Goal: Information Seeking & Learning: Learn about a topic

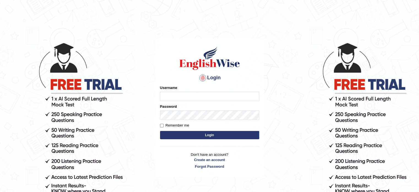
type input "Hitesh13_1"
click at [234, 136] on button "Login" at bounding box center [209, 135] width 99 height 8
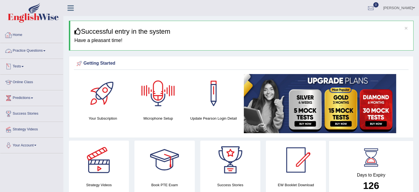
click at [24, 51] on link "Practice Questions" at bounding box center [31, 50] width 63 height 14
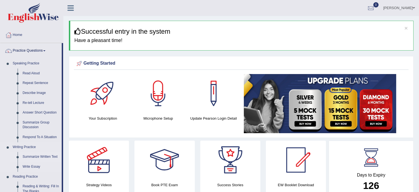
click at [34, 156] on link "Summarize Written Text" at bounding box center [41, 157] width 42 height 10
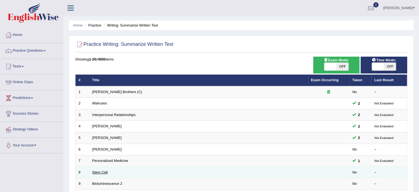
click at [104, 172] on link "Stem Cell" at bounding box center [99, 172] width 15 height 4
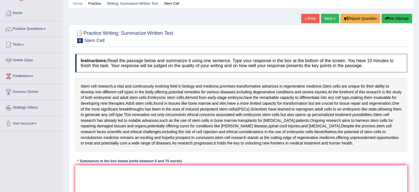
scroll to position [22, 0]
click at [194, 175] on textarea at bounding box center [241, 191] width 332 height 53
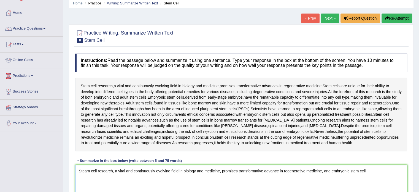
click at [87, 171] on textarea "Steam cell research, a vital and continuously evolving field in biology and med…" at bounding box center [241, 191] width 332 height 53
click at [371, 169] on textarea "Stem cell research, a vital and continuously evolving field in biology and medi…" at bounding box center [241, 191] width 332 height 53
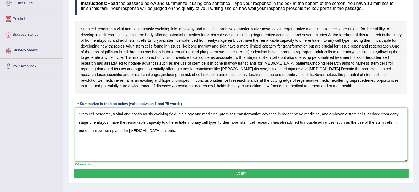
scroll to position [78, 0]
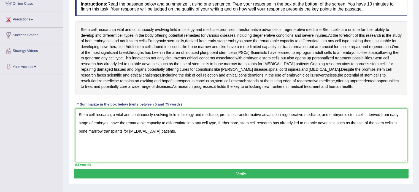
click at [218, 125] on textarea "Stem cell research, a vital and continuously evolving field in biology and medi…" at bounding box center [241, 134] width 332 height 53
type textarea "Stem cell research, a vital and continuously evolving field in biology and medi…"
click at [215, 171] on button "Verify" at bounding box center [241, 173] width 335 height 9
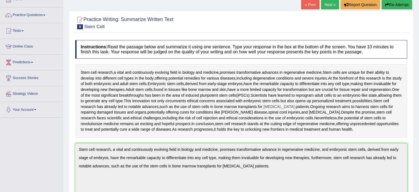
scroll to position [0, 0]
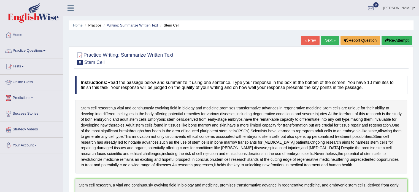
click at [326, 40] on link "Next »" at bounding box center [330, 40] width 18 height 9
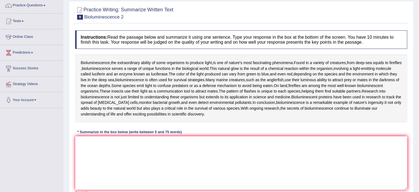
scroll to position [45, 0]
click at [127, 167] on textarea at bounding box center [241, 162] width 332 height 53
click at [127, 167] on textarea "Bioluminescence, the extraordinary abi" at bounding box center [241, 162] width 332 height 53
click at [146, 144] on textarea "Bioluminescence, the extraordinary abi" at bounding box center [241, 162] width 332 height 53
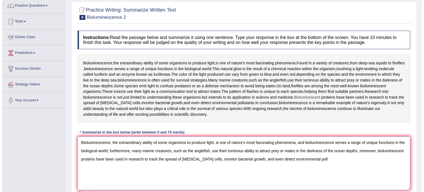
scroll to position [84, 0]
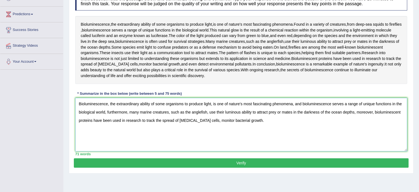
type textarea "Bioluminescence, the extraordinary ability of some organisms to produce light, …"
click at [199, 164] on button "Verify" at bounding box center [241, 162] width 335 height 9
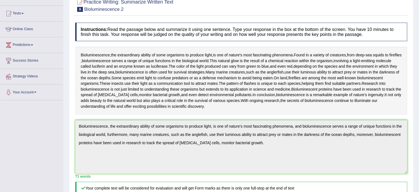
scroll to position [0, 0]
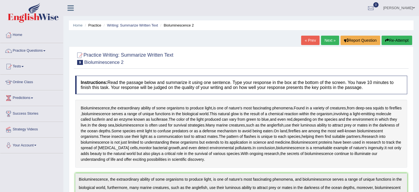
click at [323, 44] on link "Next »" at bounding box center [330, 40] width 18 height 9
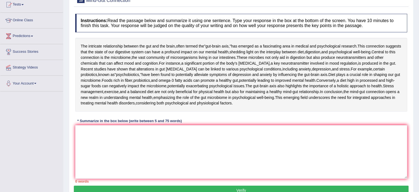
scroll to position [65, 0]
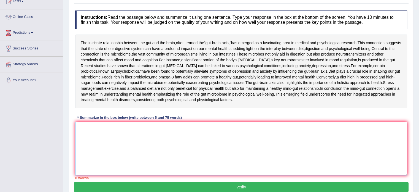
click at [123, 173] on textarea at bounding box center [241, 148] width 332 height 53
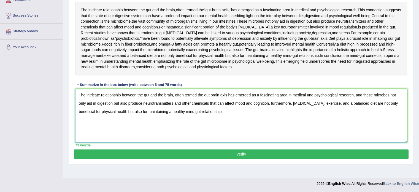
scroll to position [122, 0]
type textarea "The intricate relationship between the gut and the brain, often termed the gut …"
click at [228, 159] on button "Verify" at bounding box center [241, 153] width 335 height 9
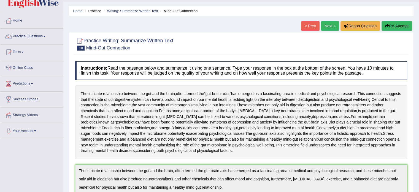
scroll to position [0, 0]
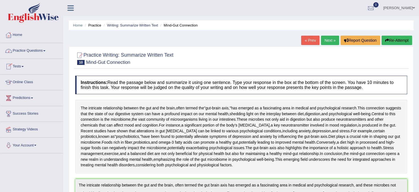
click at [27, 50] on link "Practice Questions" at bounding box center [31, 50] width 63 height 14
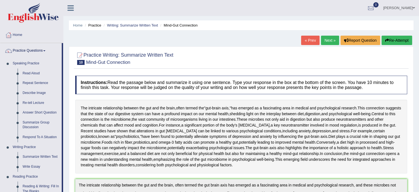
click at [327, 38] on link "Next »" at bounding box center [330, 40] width 18 height 9
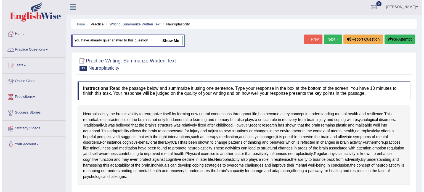
scroll to position [1, 0]
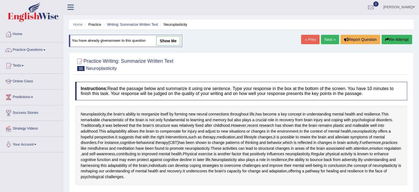
click at [178, 39] on link "show me" at bounding box center [168, 40] width 24 height 9
type textarea "Neuroplasticity, the brain's ability to reorganize itself by forming new neural…"
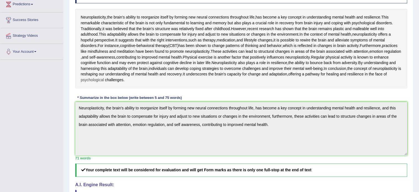
scroll to position [0, 0]
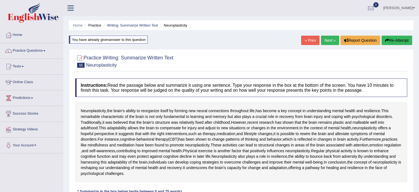
click at [325, 41] on link "Next »" at bounding box center [330, 40] width 18 height 9
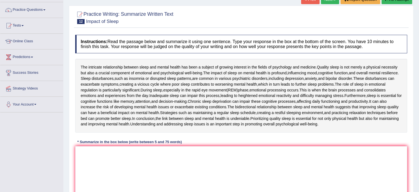
scroll to position [41, 0]
click at [165, 165] on textarea at bounding box center [241, 172] width 332 height 53
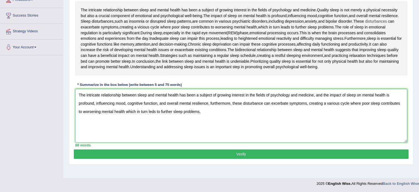
scroll to position [98, 0]
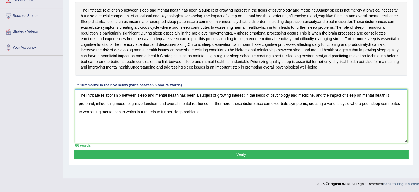
type textarea "The intricate relationship between sleep and mental health has been a subject o…"
click at [129, 151] on button "Verify" at bounding box center [241, 153] width 335 height 9
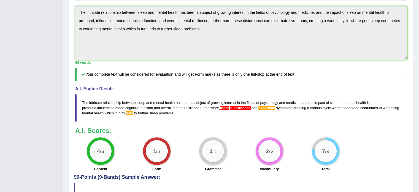
scroll to position [173, 0]
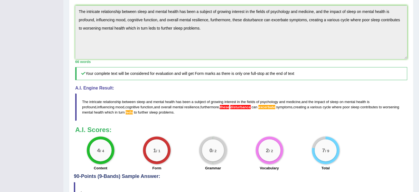
click at [220, 106] on span "these" at bounding box center [224, 107] width 9 height 4
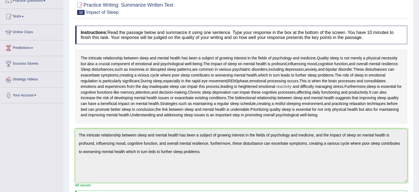
scroll to position [0, 0]
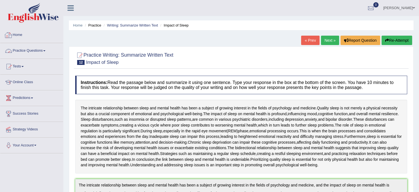
click at [33, 48] on link "Practice Questions" at bounding box center [31, 50] width 63 height 14
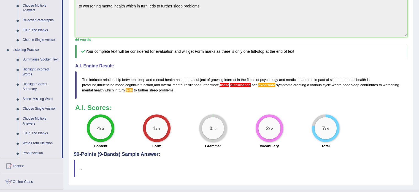
scroll to position [195, 0]
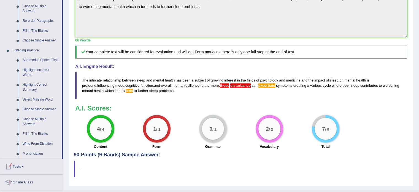
click at [31, 145] on link "Write From Dictation" at bounding box center [41, 144] width 42 height 10
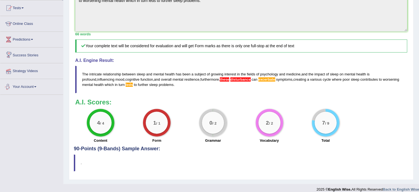
scroll to position [236, 0]
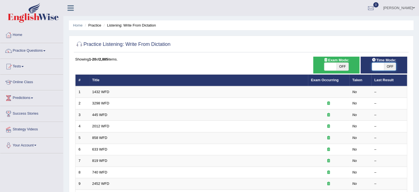
click at [373, 65] on span at bounding box center [378, 67] width 12 height 8
checkbox input "true"
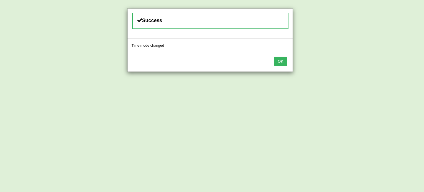
click at [274, 66] on div "OK" at bounding box center [209, 61] width 165 height 19
click at [277, 62] on button "OK" at bounding box center [280, 61] width 13 height 9
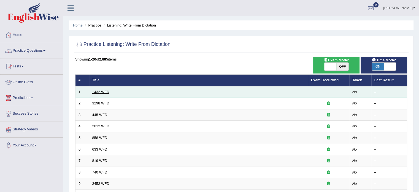
click at [99, 92] on link "1432 WFD" at bounding box center [100, 92] width 17 height 4
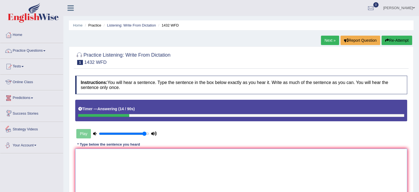
click at [101, 174] on textarea at bounding box center [241, 174] width 332 height 53
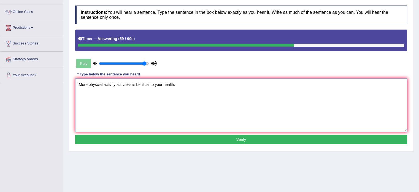
scroll to position [70, 0]
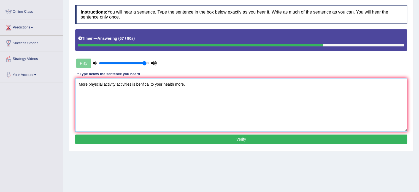
type textarea "More physcial activity activities is benfical to your health more."
click at [218, 143] on button "Verify" at bounding box center [241, 138] width 332 height 9
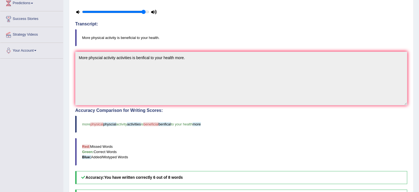
scroll to position [0, 0]
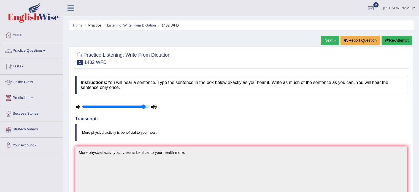
click at [326, 40] on link "Next »" at bounding box center [330, 40] width 18 height 9
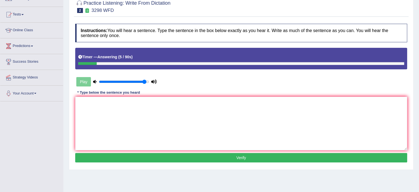
scroll to position [50, 0]
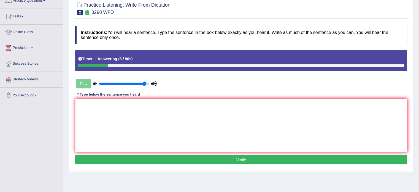
click at [191, 162] on button "Verify" at bounding box center [241, 159] width 332 height 9
click at [191, 161] on button "Verify" at bounding box center [241, 159] width 332 height 9
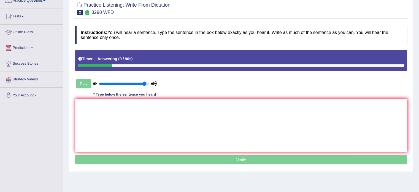
click at [191, 161] on p "Verify" at bounding box center [241, 159] width 332 height 9
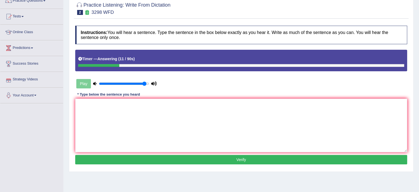
click at [82, 84] on div "Play" at bounding box center [116, 84] width 83 height 14
click at [141, 82] on input "range" at bounding box center [124, 83] width 50 height 4
drag, startPoint x: 142, startPoint y: 82, endPoint x: 150, endPoint y: 83, distance: 7.5
type input "1"
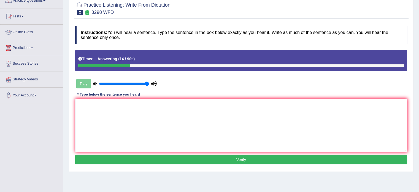
click at [149, 83] on input "range" at bounding box center [124, 83] width 50 height 4
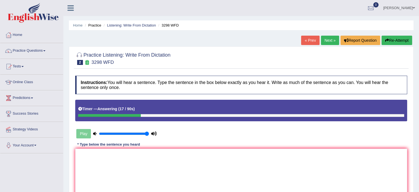
click at [386, 41] on icon "button" at bounding box center [387, 40] width 4 height 4
click at [231, 165] on textarea at bounding box center [241, 174] width 332 height 53
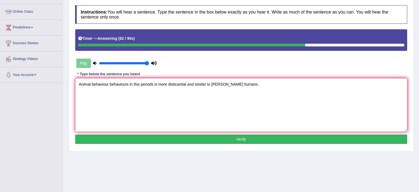
scroll to position [71, 0]
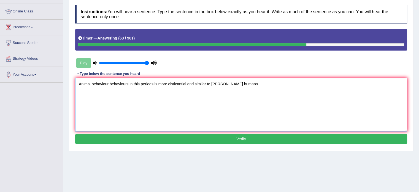
type textarea "Animal behaviour behaviours in this periods is more disticantial and similar to…"
click at [215, 134] on button "Verify" at bounding box center [241, 138] width 332 height 9
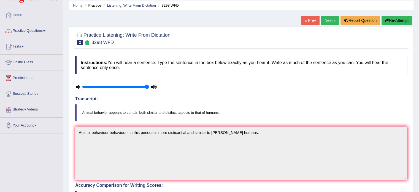
scroll to position [20, 0]
click at [326, 23] on link "Next »" at bounding box center [330, 20] width 18 height 9
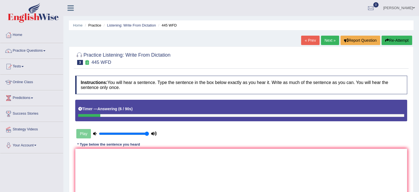
click at [406, 41] on button "Re-Attempt" at bounding box center [397, 40] width 31 height 9
click at [191, 159] on textarea at bounding box center [241, 174] width 332 height 53
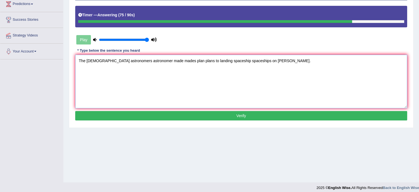
scroll to position [98, 0]
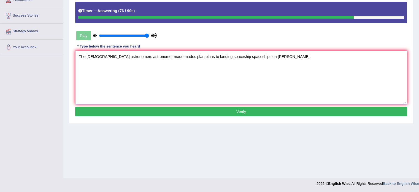
type textarea "The [DEMOGRAPHIC_DATA] astronomers astronomer made mades plan plans to landing …"
click at [188, 115] on button "Verify" at bounding box center [241, 111] width 332 height 9
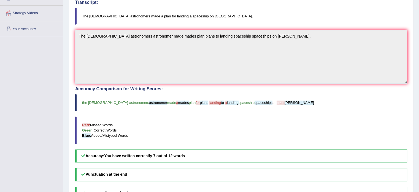
scroll to position [110, 0]
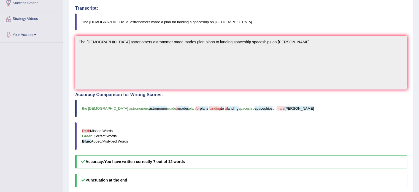
click at [188, 115] on blockquote "the [DEMOGRAPHIC_DATA] astronomers astronomer made a mades plan for plans landi…" at bounding box center [241, 108] width 332 height 17
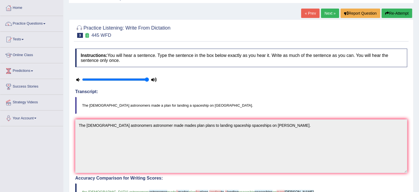
scroll to position [0, 0]
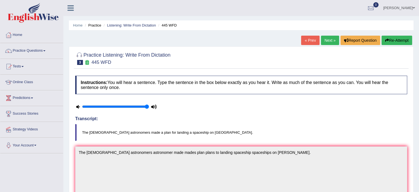
click at [330, 36] on link "Next »" at bounding box center [330, 40] width 18 height 9
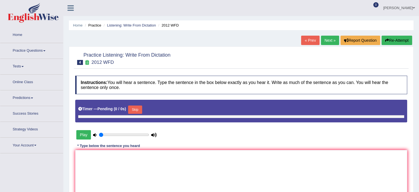
type input "1"
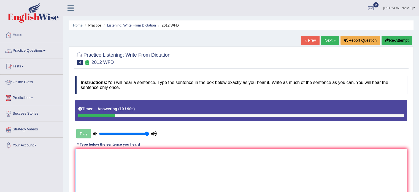
click at [161, 167] on textarea at bounding box center [241, 174] width 332 height 53
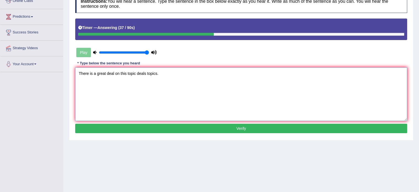
scroll to position [98, 0]
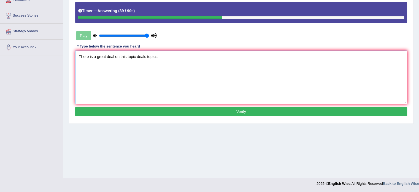
type textarea "There is a great deal on this topic deals topics."
click at [144, 112] on button "Verify" at bounding box center [241, 111] width 332 height 9
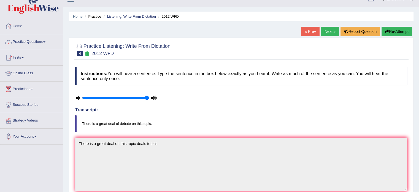
scroll to position [0, 0]
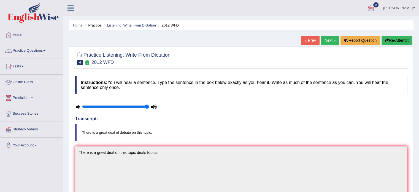
click at [322, 38] on link "Next »" at bounding box center [330, 40] width 18 height 9
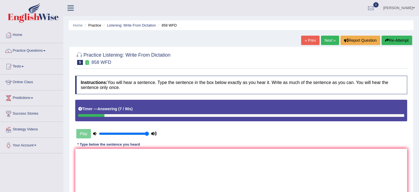
click at [334, 38] on link "Next »" at bounding box center [330, 40] width 18 height 9
click at [196, 166] on textarea at bounding box center [241, 174] width 332 height 53
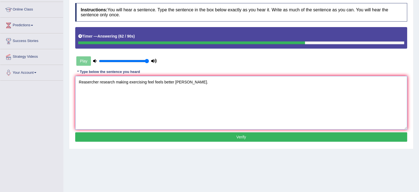
scroll to position [77, 0]
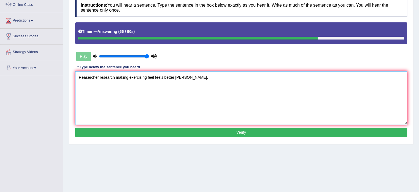
type textarea "Reasercher research making exercising feel feels better [PERSON_NAME]."
click at [114, 128] on button "Verify" at bounding box center [241, 131] width 332 height 9
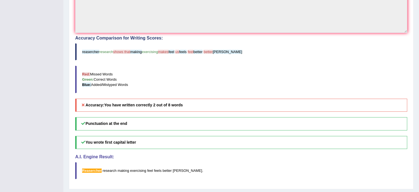
scroll to position [181, 0]
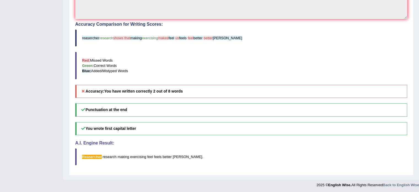
click at [125, 90] on b "You have written correctly 2 out of 8 words" at bounding box center [143, 91] width 79 height 4
click at [132, 90] on b "You have written correctly 2 out of 8 words" at bounding box center [143, 91] width 79 height 4
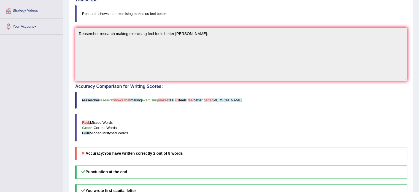
scroll to position [111, 0]
